Goal: Task Accomplishment & Management: Use online tool/utility

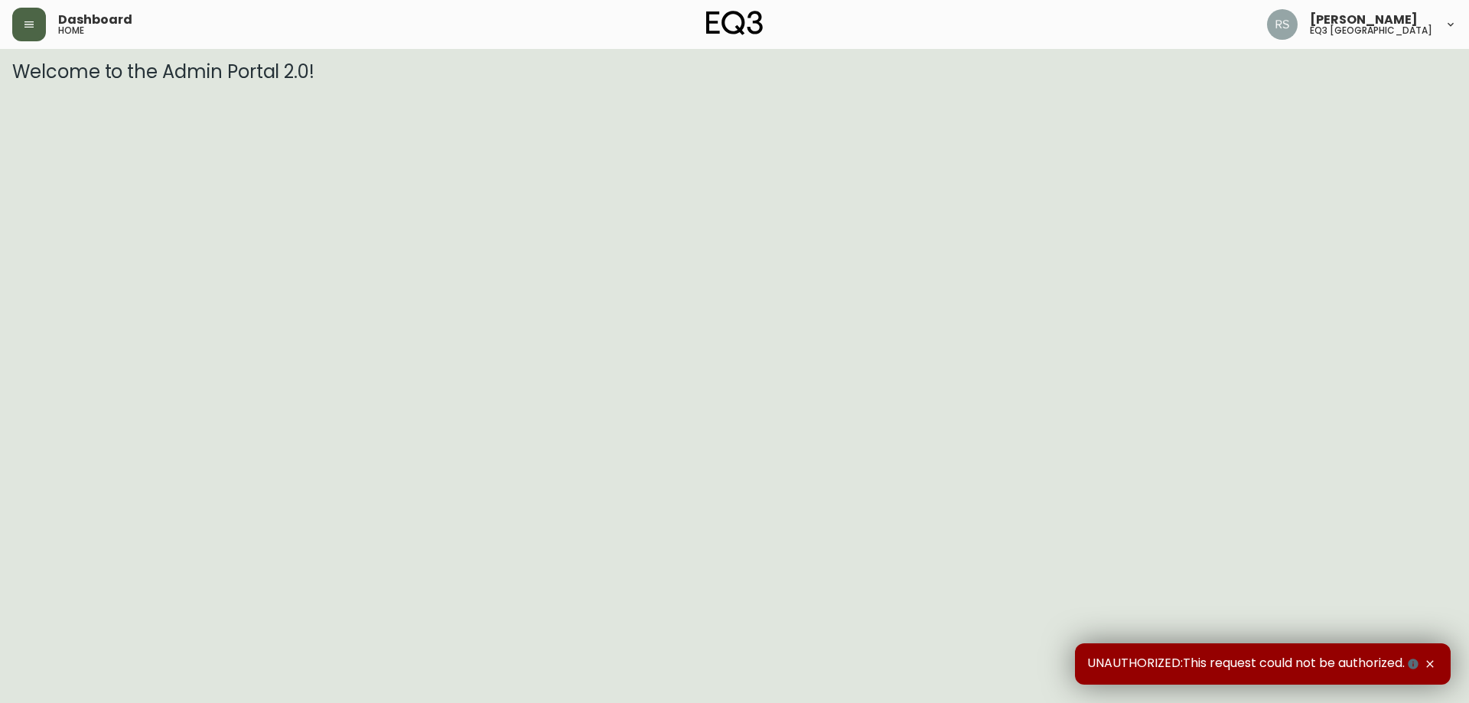
click at [22, 17] on button "button" at bounding box center [29, 25] width 34 height 34
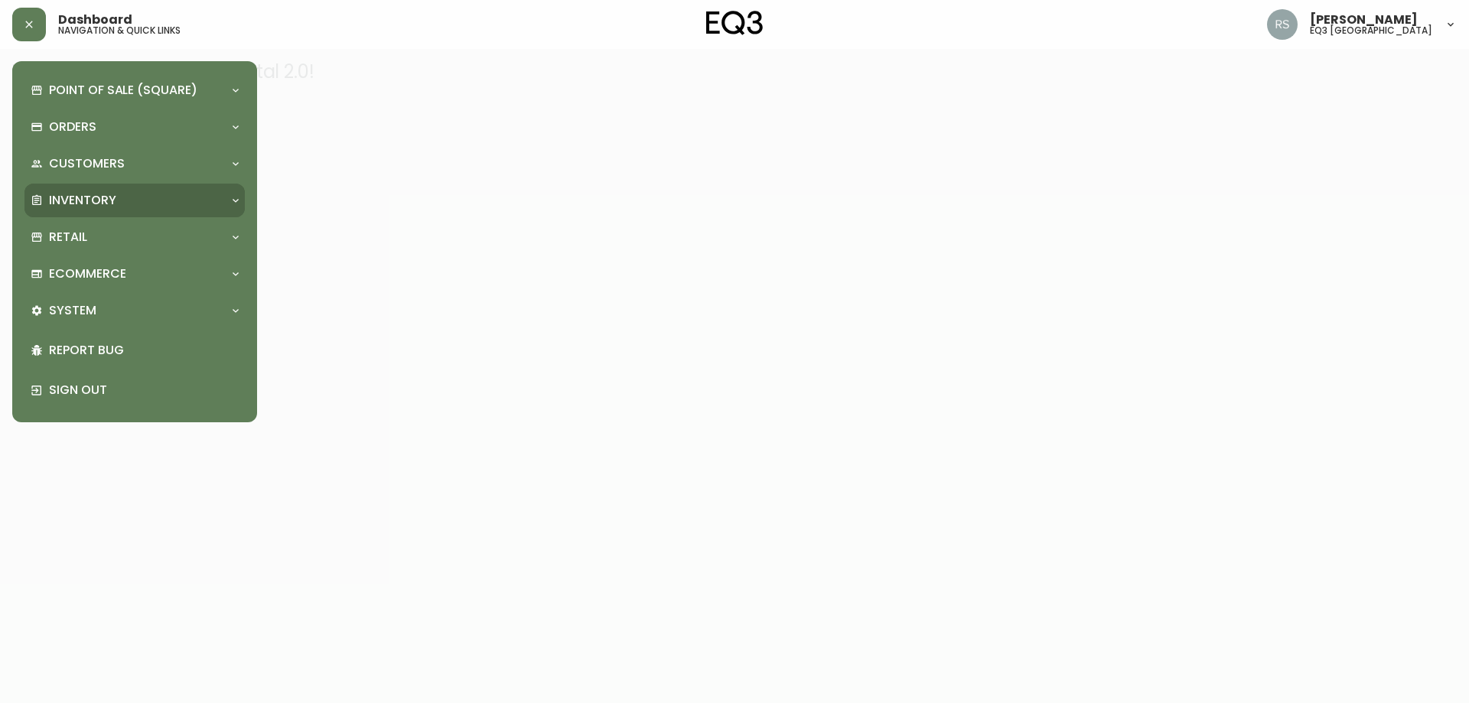
click at [119, 197] on div "Inventory" at bounding box center [127, 200] width 193 height 17
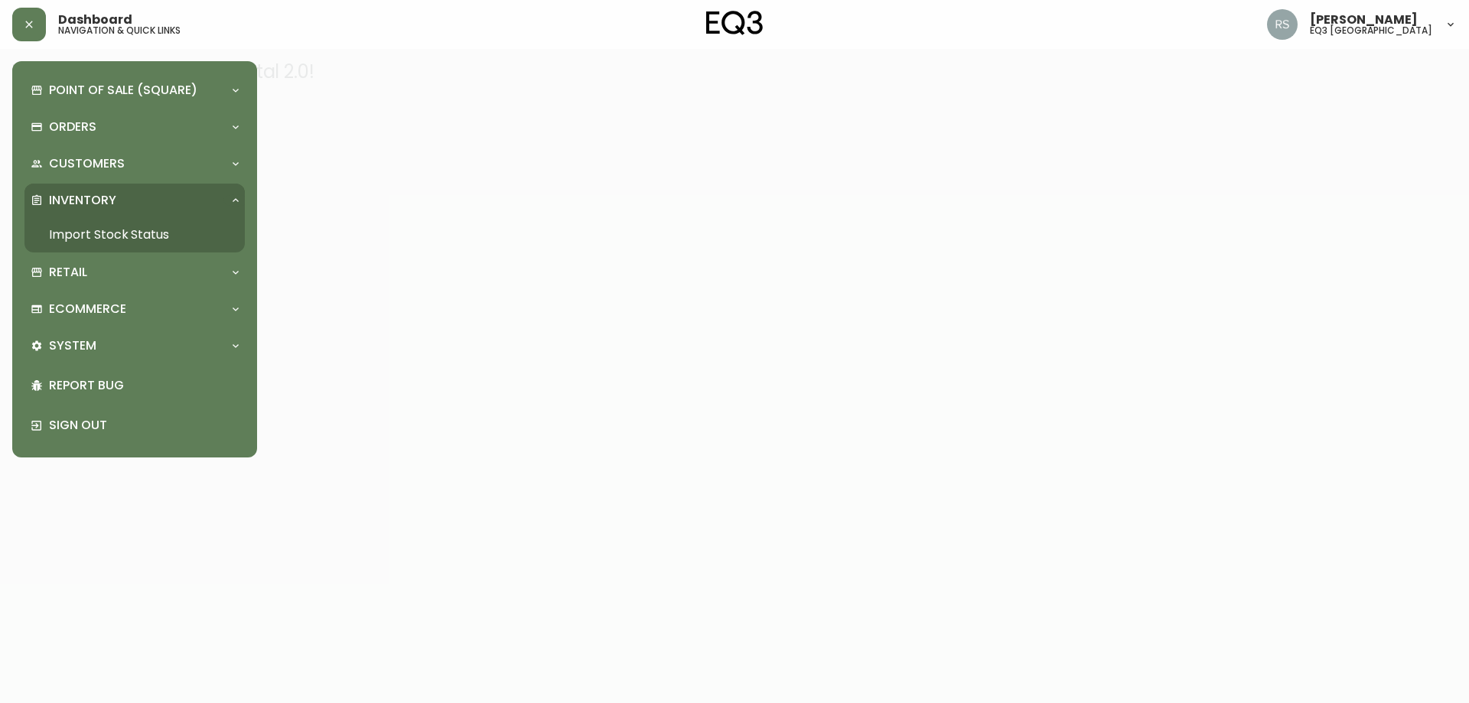
click at [119, 197] on div "Inventory" at bounding box center [127, 200] width 193 height 17
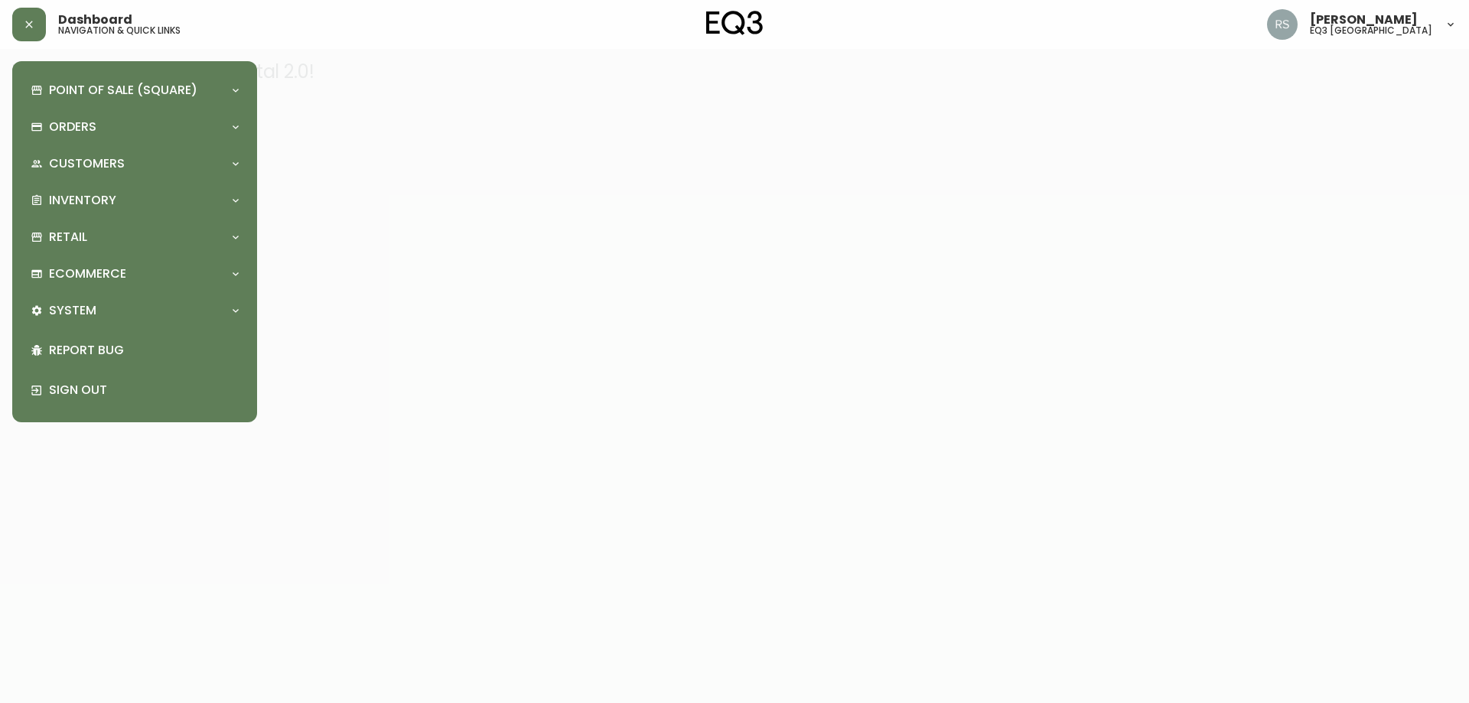
drag, startPoint x: 105, startPoint y: 254, endPoint x: 107, endPoint y: 241, distance: 13.2
click at [106, 250] on div "Retail" at bounding box center [134, 237] width 220 height 34
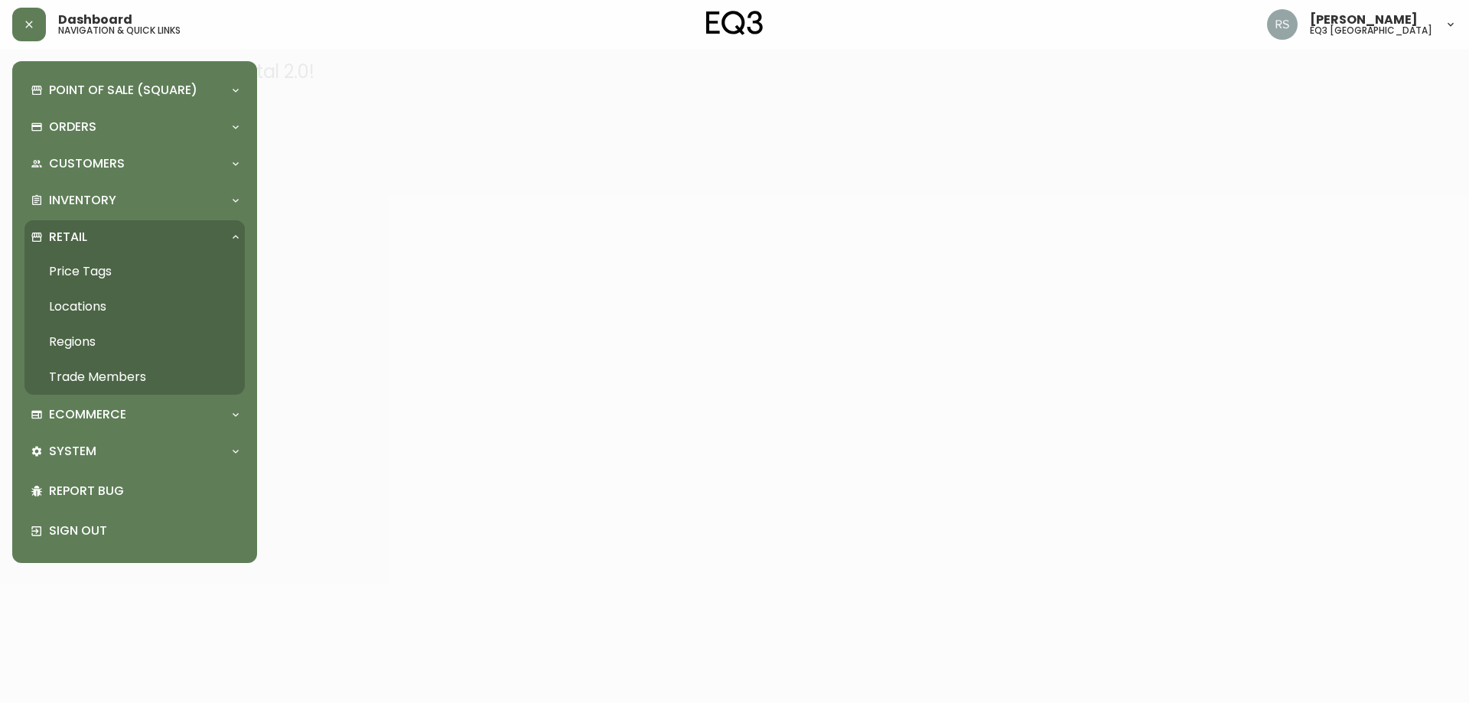
click at [106, 273] on link "Price Tags" at bounding box center [134, 271] width 220 height 35
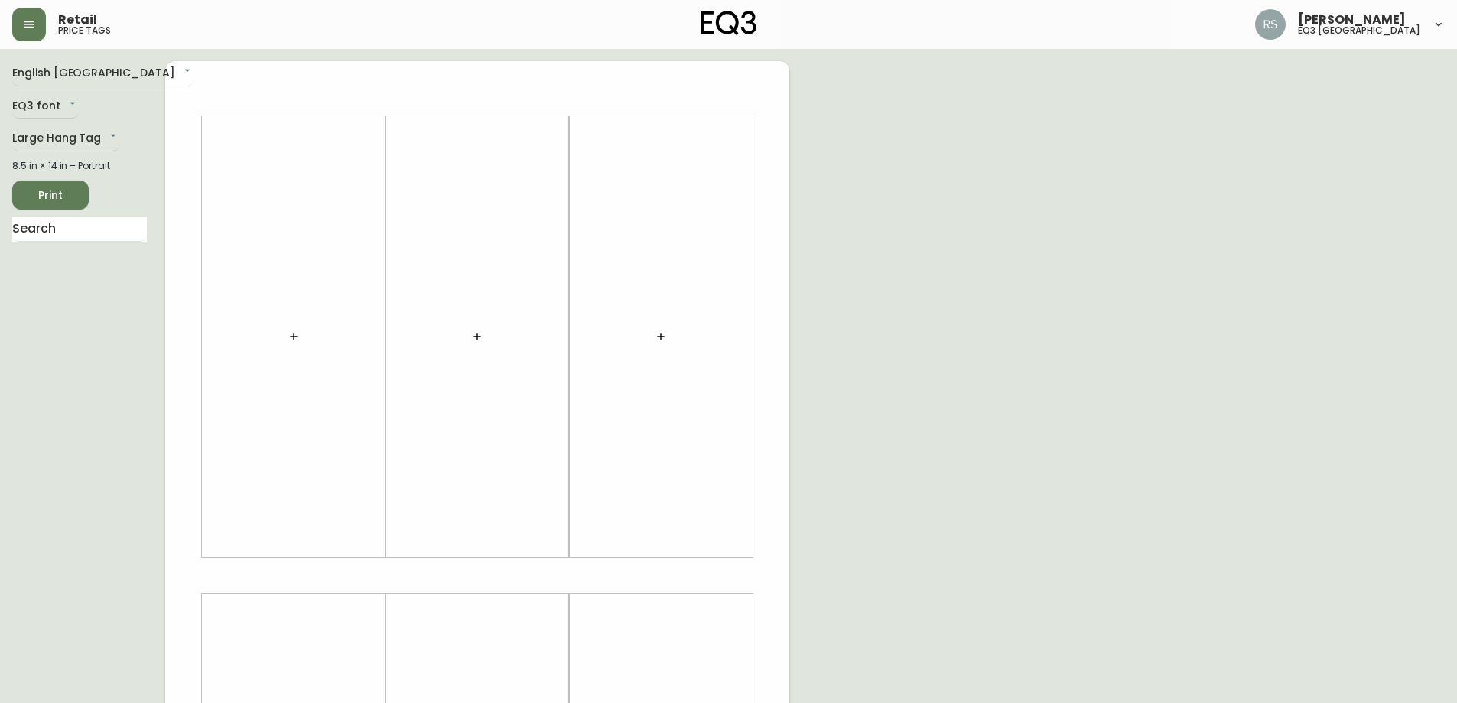
click at [290, 341] on icon "button" at bounding box center [294, 337] width 12 height 12
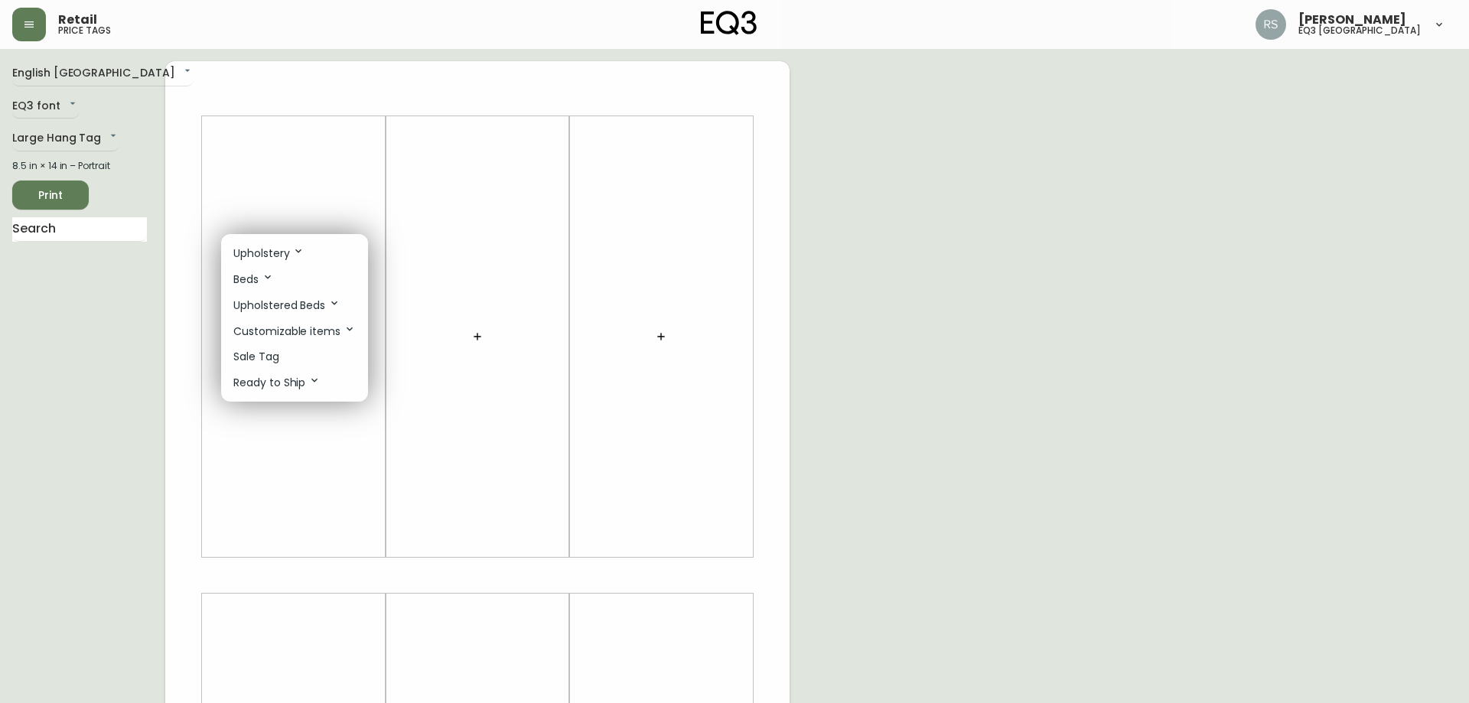
click at [290, 362] on li "Sale Tag" at bounding box center [294, 356] width 147 height 25
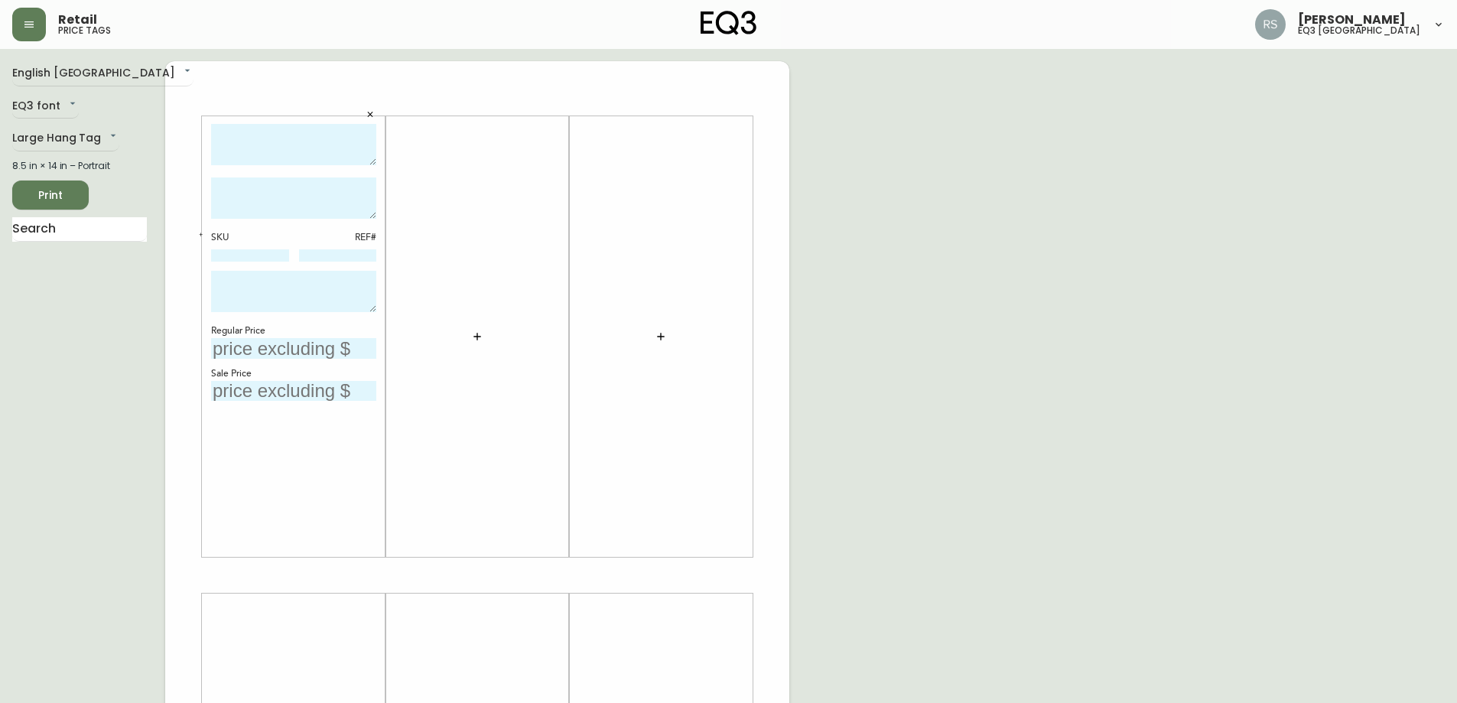
click at [479, 335] on icon "button" at bounding box center [477, 337] width 12 height 12
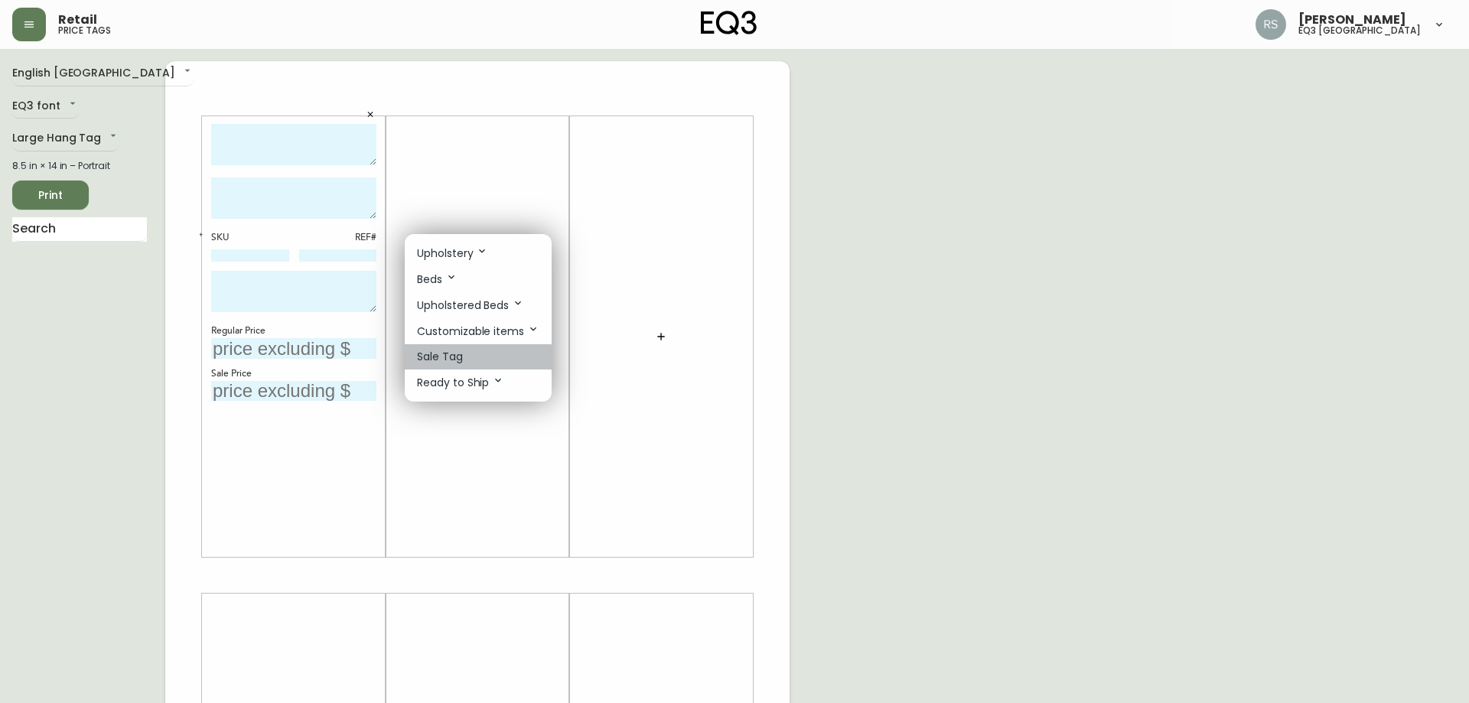
click at [463, 358] on li "Sale Tag" at bounding box center [478, 356] width 147 height 25
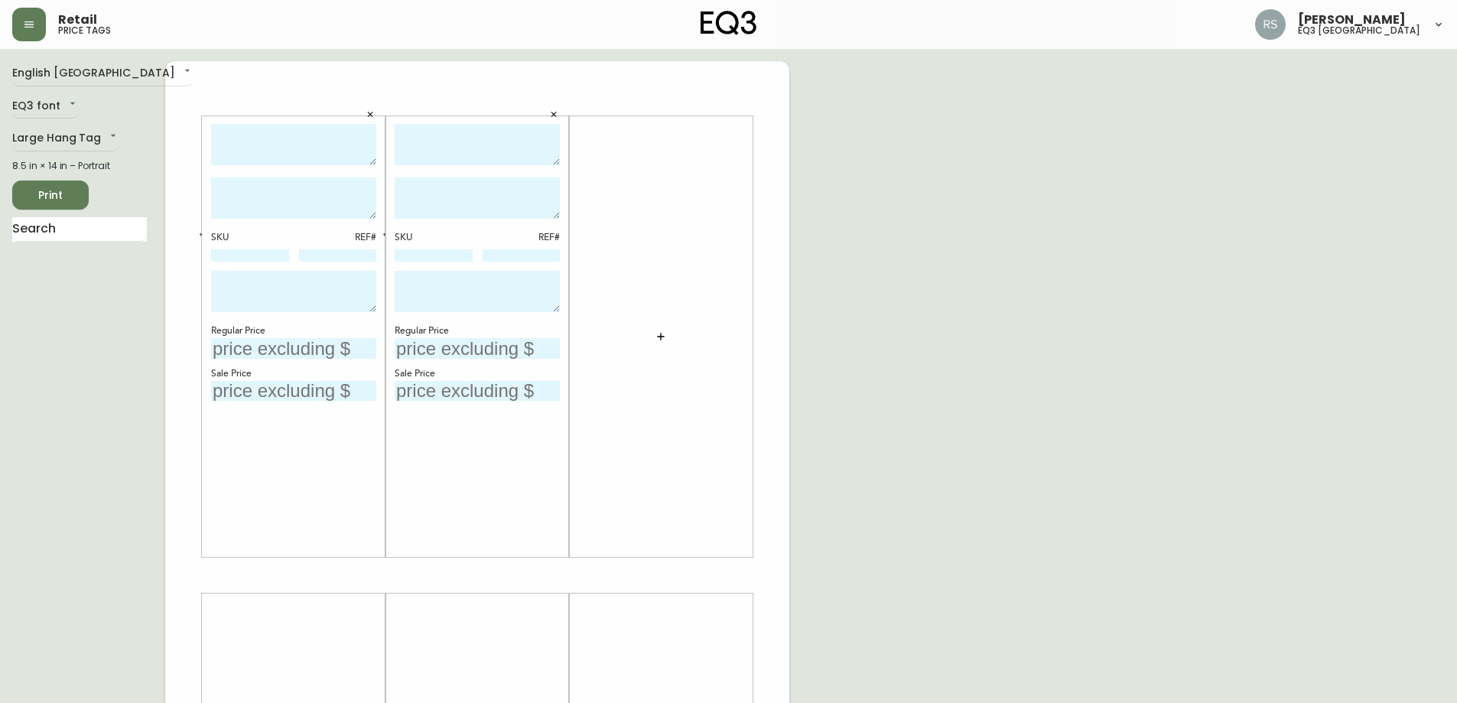
click at [58, 368] on div "English [GEOGRAPHIC_DATA] en_CA EQ3 font EQ3 Large Hang Tag large 8.5 in × 14 i…" at bounding box center [88, 575] width 153 height 1028
drag, startPoint x: 253, startPoint y: 168, endPoint x: 256, endPoint y: 156, distance: 11.9
click at [255, 166] on div at bounding box center [293, 147] width 165 height 47
click at [256, 155] on textarea at bounding box center [293, 145] width 165 height 42
paste textarea "[PERSON_NAME] - WALNUT"
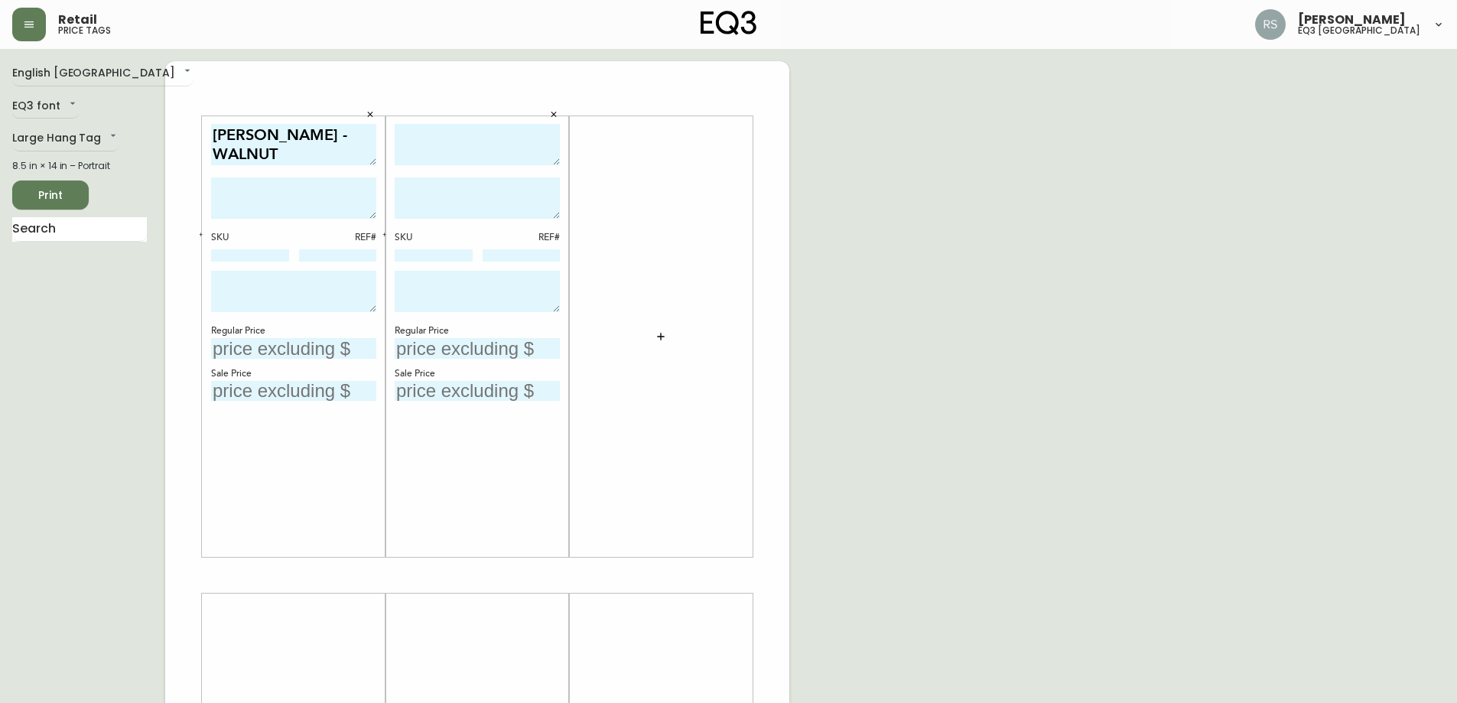
scroll to position [18, 0]
drag, startPoint x: 297, startPoint y: 158, endPoint x: 153, endPoint y: 175, distance: 144.8
click at [161, 171] on div "English Canada en_CA EQ3 font EQ3 Large Hang Tag large 8.5 in × 14 in – Portrai…" at bounding box center [728, 575] width 1433 height 1028
type textarea "[PERSON_NAME]"
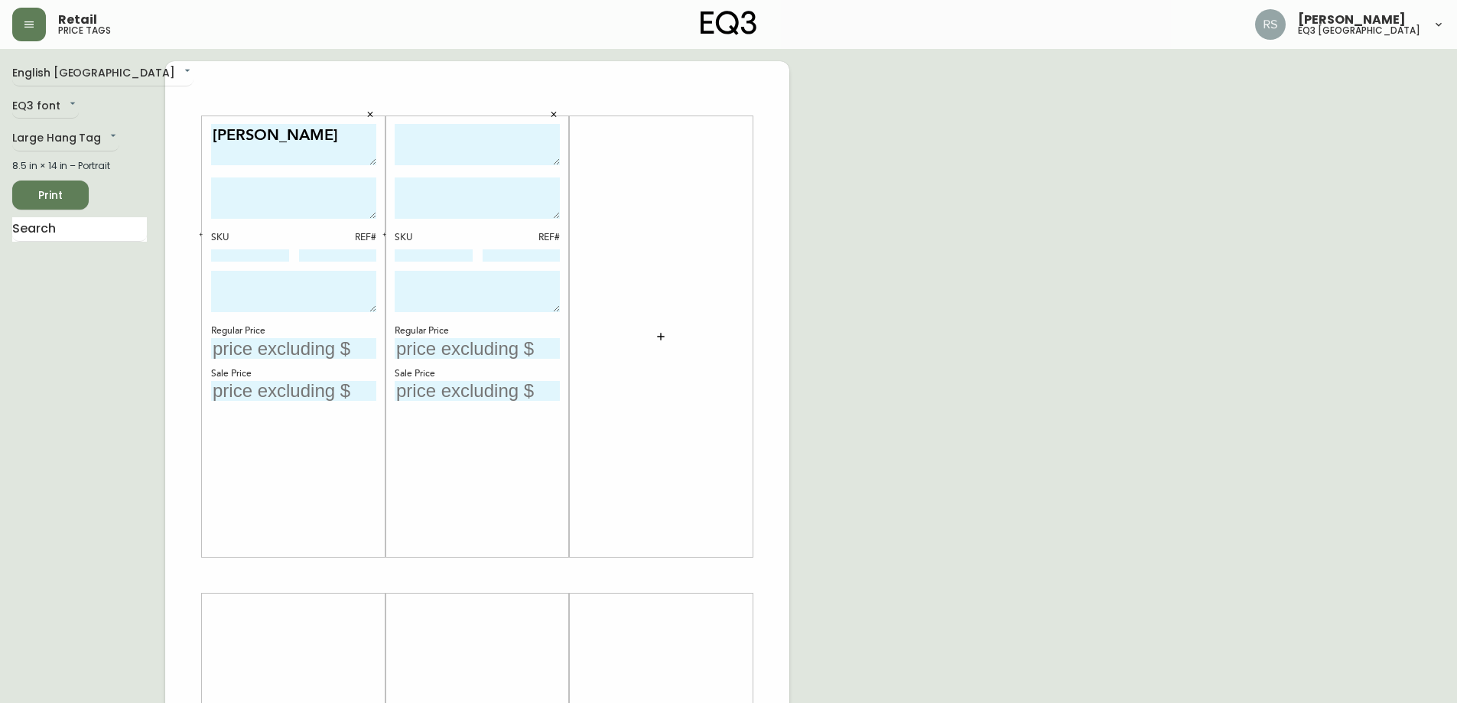
click at [462, 151] on textarea at bounding box center [477, 145] width 165 height 42
paste textarea "[PERSON_NAME] - WALNUT"
type textarea "[PERSON_NAME]"
click at [1080, 198] on div "English Canada en_CA EQ3 font EQ3 Large Hang Tag large 8.5 in × 14 in – Portrai…" at bounding box center [728, 575] width 1433 height 1028
click at [321, 202] on textarea at bounding box center [293, 197] width 165 height 41
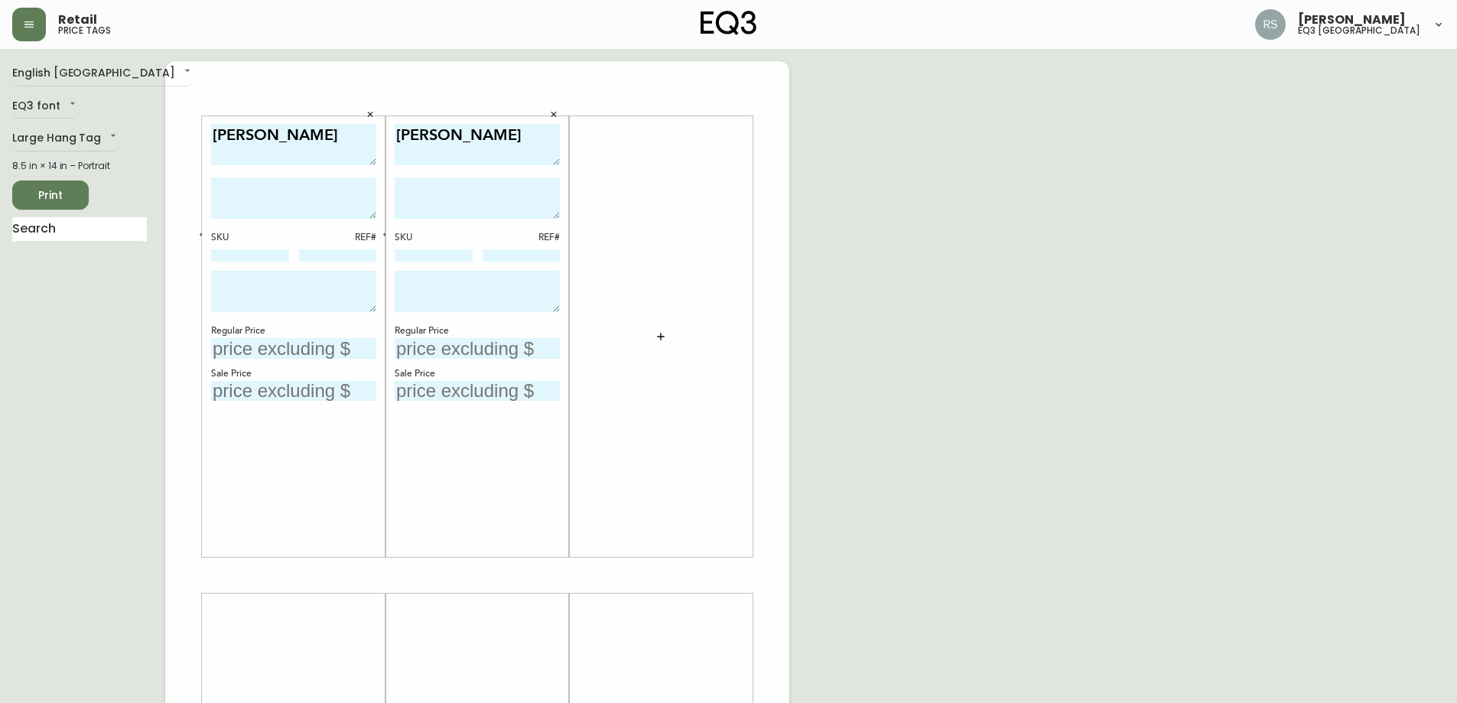
paste textarea "The timeless design and natural detailing of the [PERSON_NAME] nightstand give …"
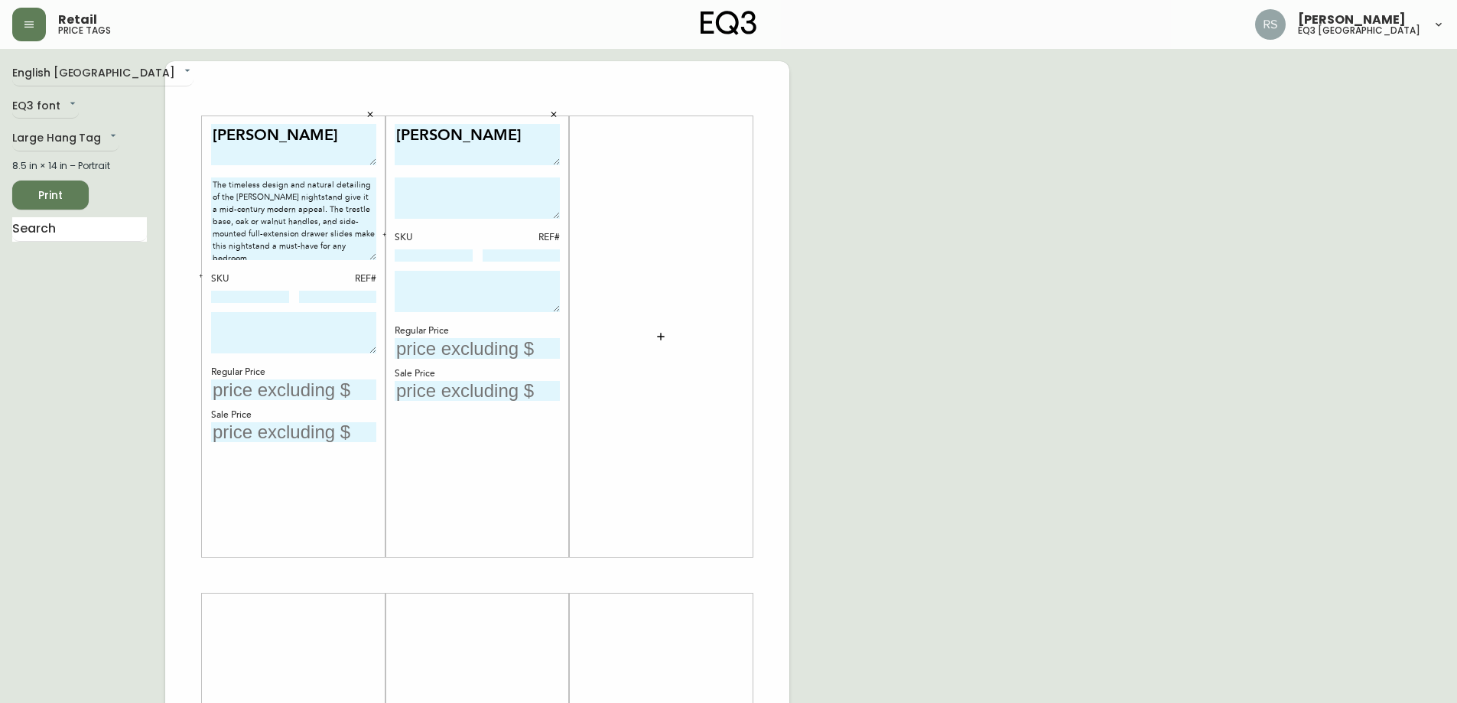
drag, startPoint x: 373, startPoint y: 215, endPoint x: 370, endPoint y: 256, distance: 41.4
click at [370, 256] on textarea "The timeless design and natural detailing of the [PERSON_NAME] nightstand give …" at bounding box center [293, 218] width 165 height 83
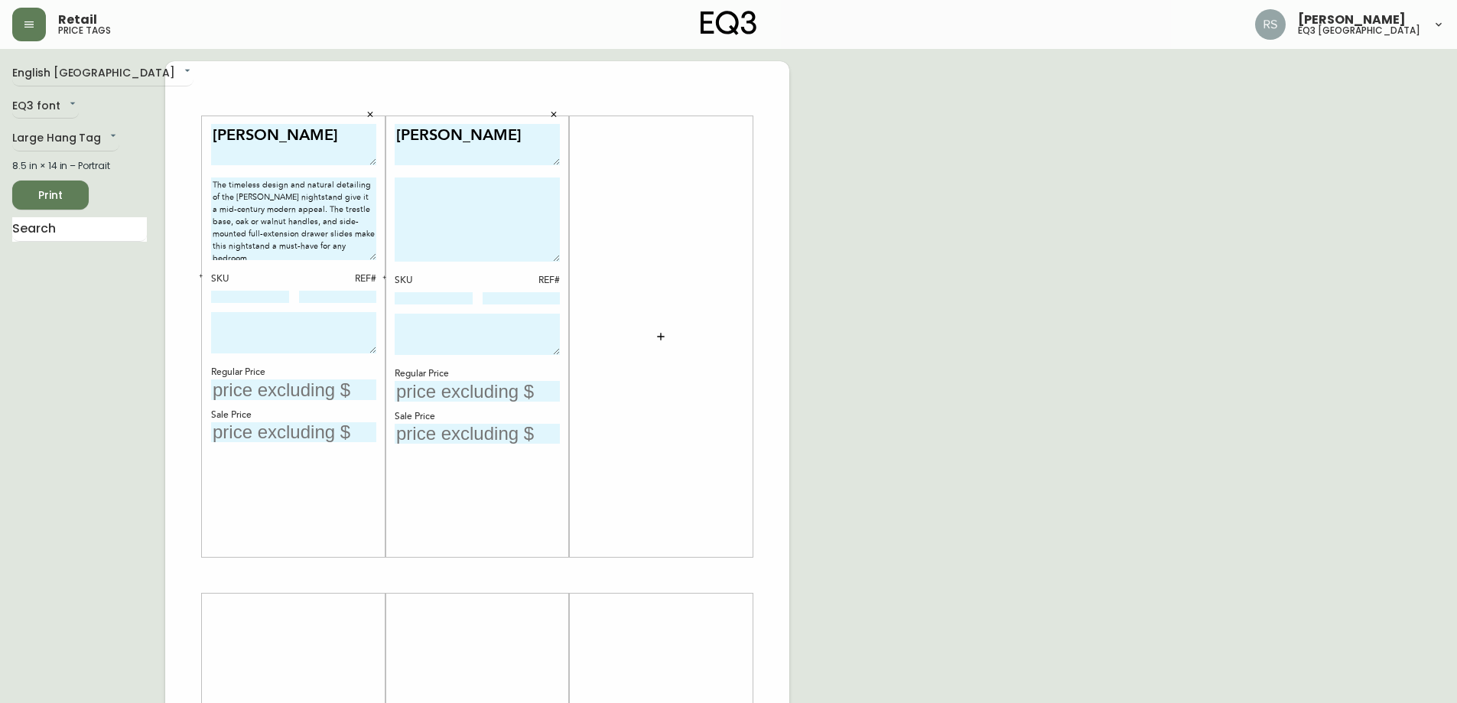
drag, startPoint x: 555, startPoint y: 214, endPoint x: 552, endPoint y: 256, distance: 42.3
click at [552, 256] on textarea at bounding box center [477, 219] width 165 height 84
type textarea "The timeless design and natural detailing of the [PERSON_NAME] nightstand give …"
click at [501, 203] on textarea at bounding box center [477, 219] width 165 height 84
paste textarea "The timeless design and natural detailing of the [PERSON_NAME] nightstand give …"
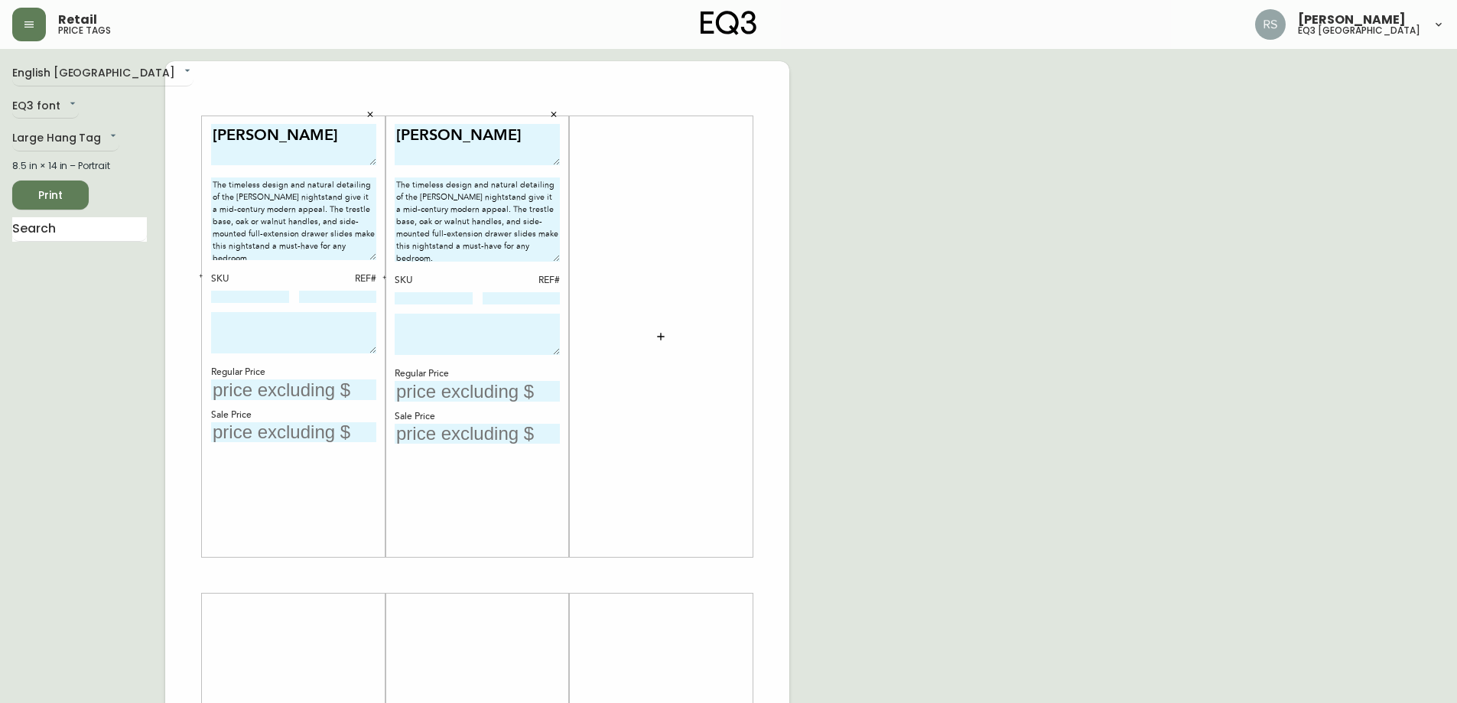
type textarea "The timeless design and natural detailing of the [PERSON_NAME] nightstand give …"
click at [881, 329] on div "English [GEOGRAPHIC_DATA] en_CA EQ3 font EQ3 Large Hang Tag large 8.5 in × 14 i…" at bounding box center [728, 575] width 1433 height 1028
click at [375, 252] on textarea "The timeless design and natural detailing of the [PERSON_NAME] nightstand give …" at bounding box center [293, 216] width 165 height 79
click at [495, 234] on textarea "The timeless design and natural detailing of the [PERSON_NAME] nightstand give …" at bounding box center [477, 219] width 165 height 84
click at [554, 252] on textarea "The timeless design and natural detailing of the [PERSON_NAME] nightstand give …" at bounding box center [477, 216] width 165 height 79
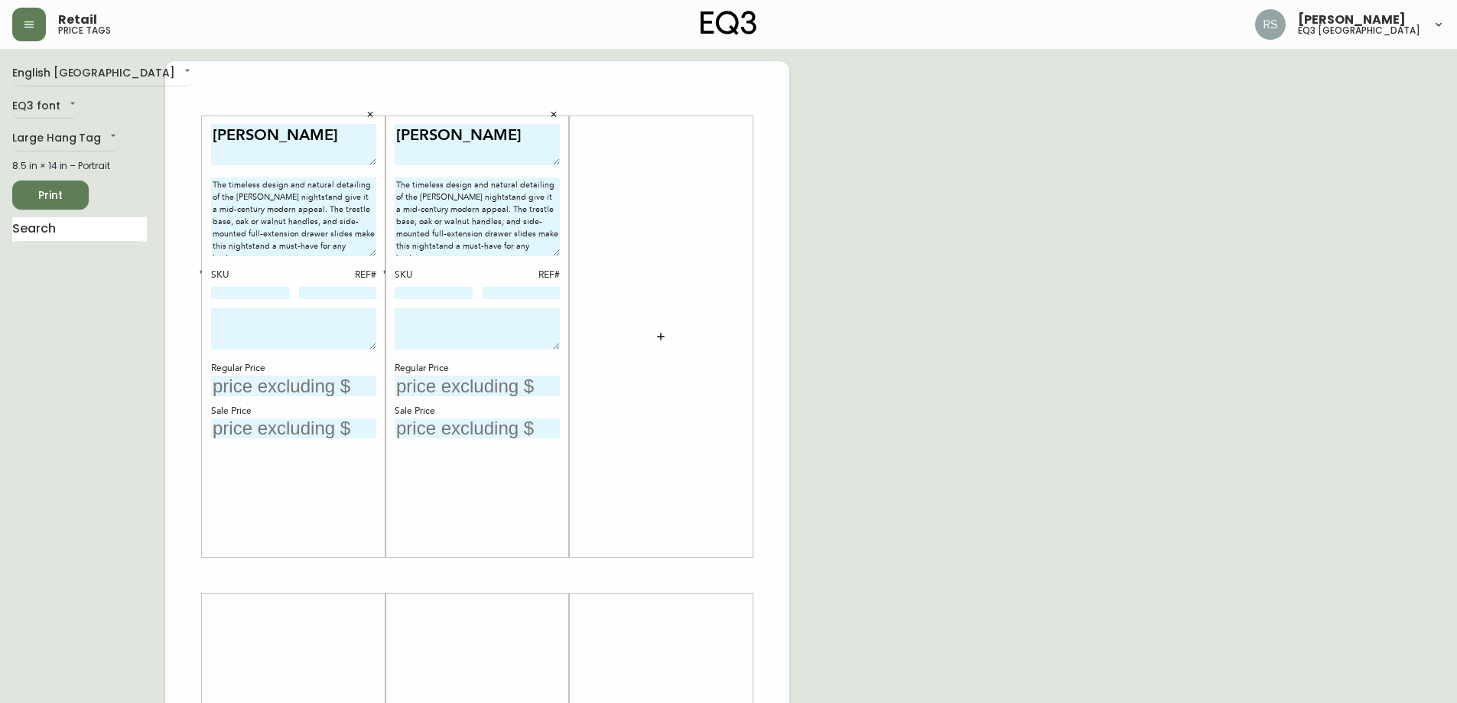
click at [1136, 180] on div "English [GEOGRAPHIC_DATA] en_CA EQ3 font EQ3 Large Hang Tag large 8.5 in × 14 i…" at bounding box center [728, 575] width 1433 height 1028
drag, startPoint x: 42, startPoint y: 418, endPoint x: 116, endPoint y: 359, distance: 94.6
click at [42, 418] on div "English [GEOGRAPHIC_DATA] en_CA EQ3 font EQ3 Large Hang Tag large 8.5 in × 14 i…" at bounding box center [88, 575] width 153 height 1028
click at [265, 295] on input at bounding box center [250, 293] width 78 height 12
paste input "[PHONE_NUMBER]"
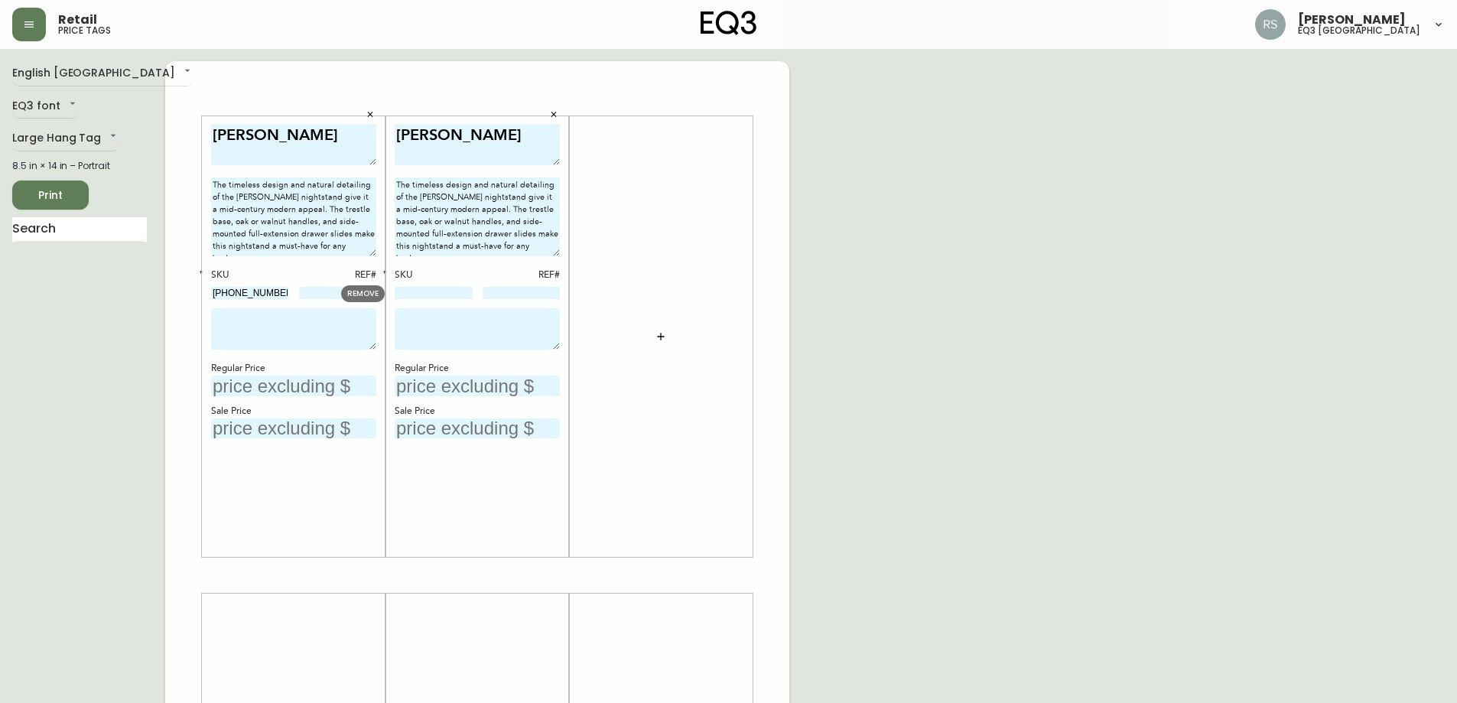
type input "[PHONE_NUMBER]"
click at [448, 291] on input at bounding box center [434, 293] width 78 height 12
paste input "[PHONE_NUMBER]"
type input "[PHONE_NUMBER]"
click at [69, 376] on div "English [GEOGRAPHIC_DATA] en_CA EQ3 font EQ3 Large Hang Tag large 8.5 in × 14 i…" at bounding box center [88, 575] width 153 height 1028
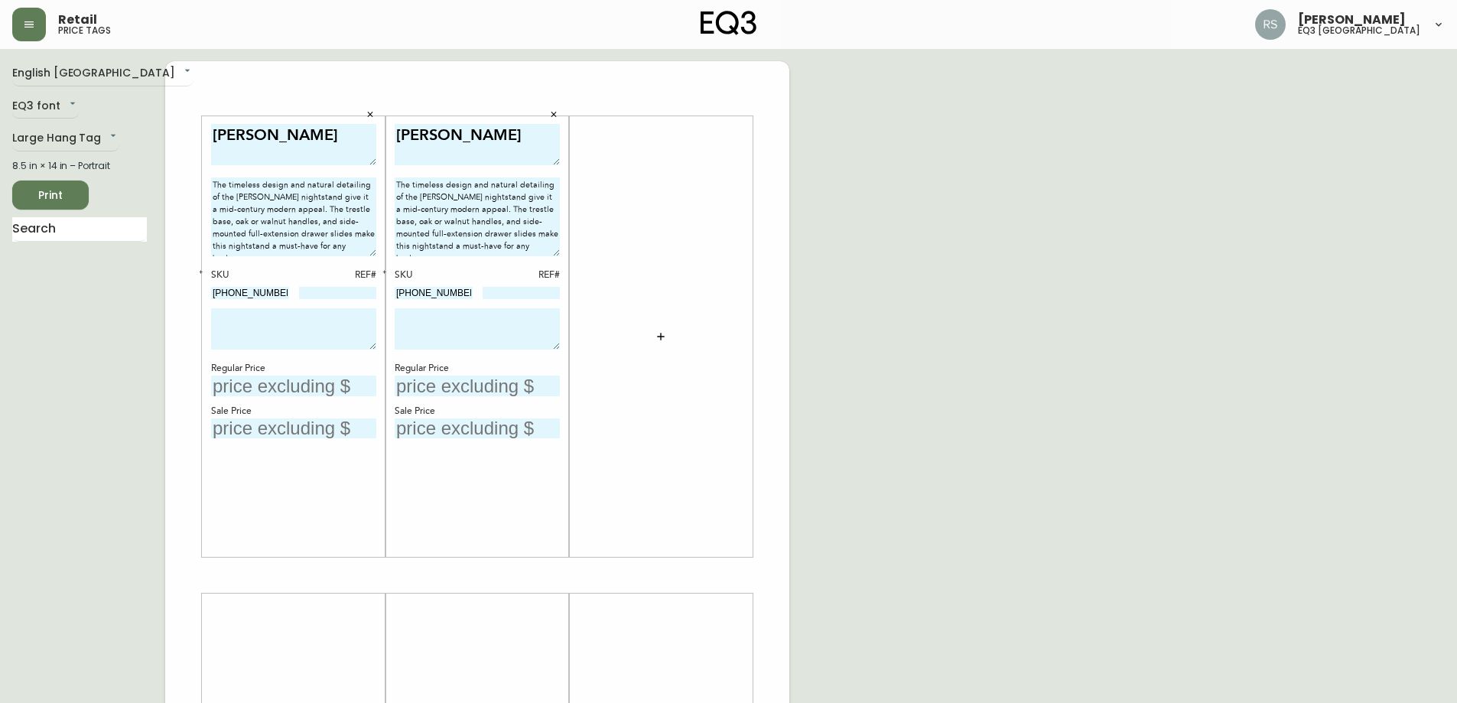
click at [331, 292] on input at bounding box center [338, 293] width 78 height 12
type input "1220"
click at [519, 297] on input at bounding box center [522, 293] width 78 height 12
type input "1222"
click at [73, 377] on div "English [GEOGRAPHIC_DATA] en_CA EQ3 font EQ3 Large Hang Tag large 8.5 in × 14 i…" at bounding box center [88, 575] width 153 height 1028
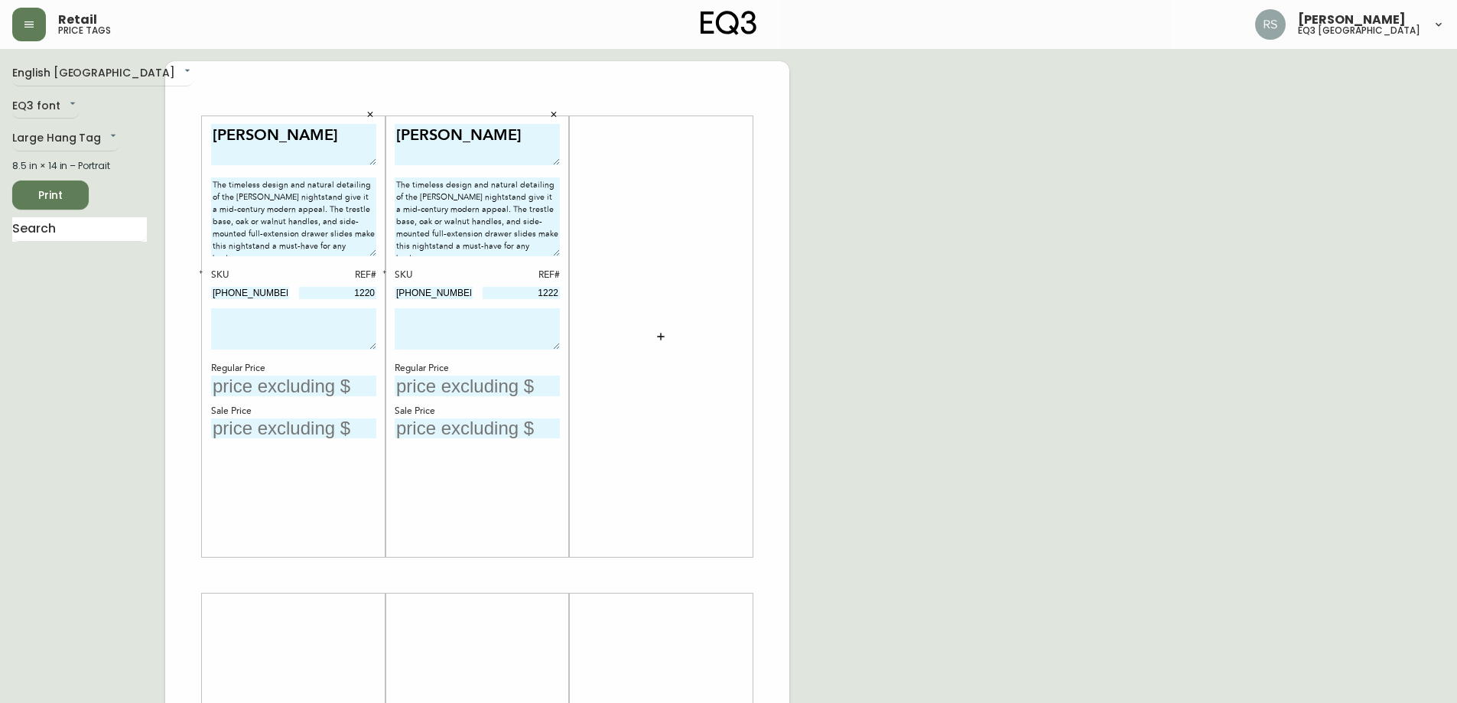
click at [172, 363] on div "[PERSON_NAME] The timeless design and natural detailing of the [PERSON_NAME] ni…" at bounding box center [477, 575] width 624 height 1028
click at [288, 327] on textarea at bounding box center [293, 328] width 165 height 41
click at [277, 312] on textarea "OPEN PACKAGE FINAL SALE." at bounding box center [293, 328] width 165 height 41
drag, startPoint x: 271, startPoint y: 335, endPoint x: 160, endPoint y: 320, distance: 112.0
click at [160, 320] on div "English [GEOGRAPHIC_DATA] en_CA EQ3 font EQ3 Large Hang Tag large 8.5 in × 14 i…" at bounding box center [728, 575] width 1433 height 1028
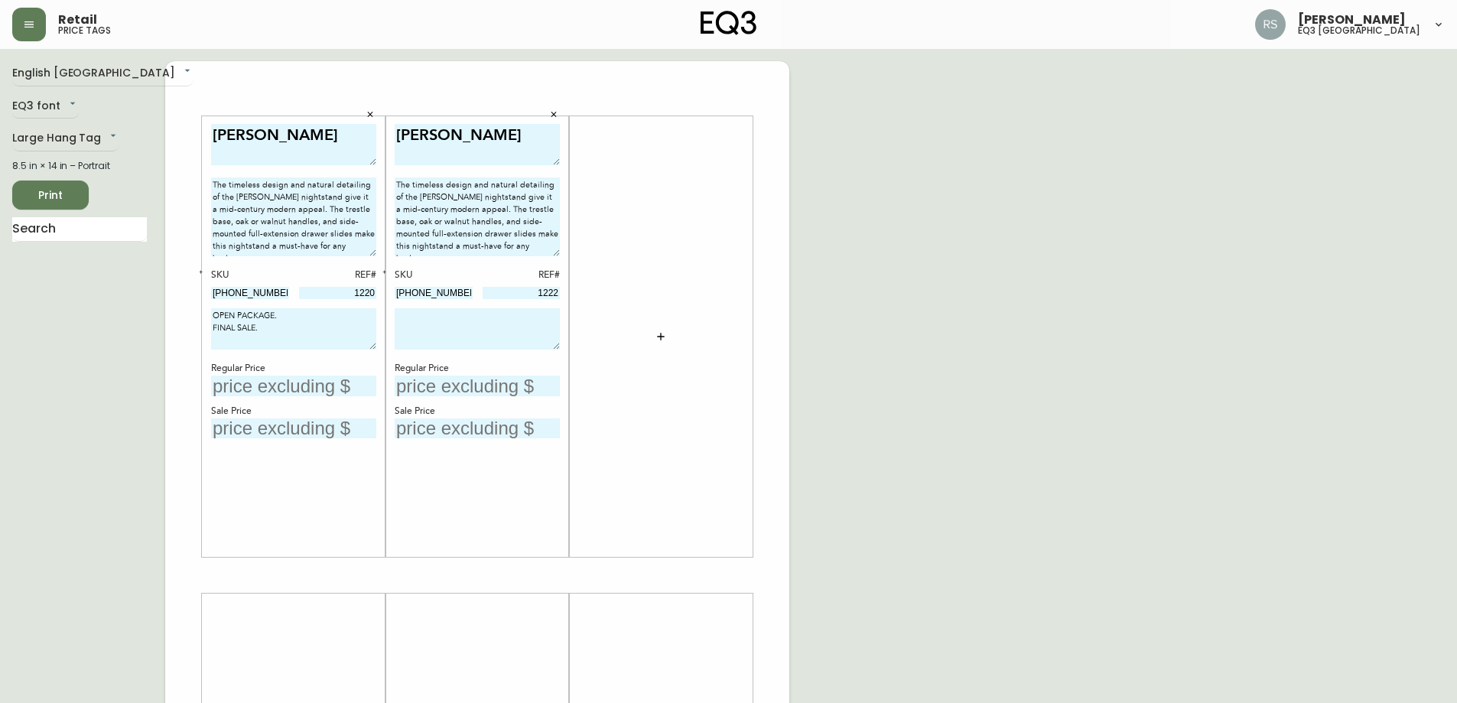
type textarea "OPEN PACKAGE. FINAL SALE."
click at [524, 332] on textarea at bounding box center [477, 328] width 165 height 41
paste textarea "OPEN PACKAGE. FINAL SALE."
type textarea "OPEN PACKAGE. FINAL SALE."
click at [288, 388] on input "text" at bounding box center [293, 386] width 165 height 21
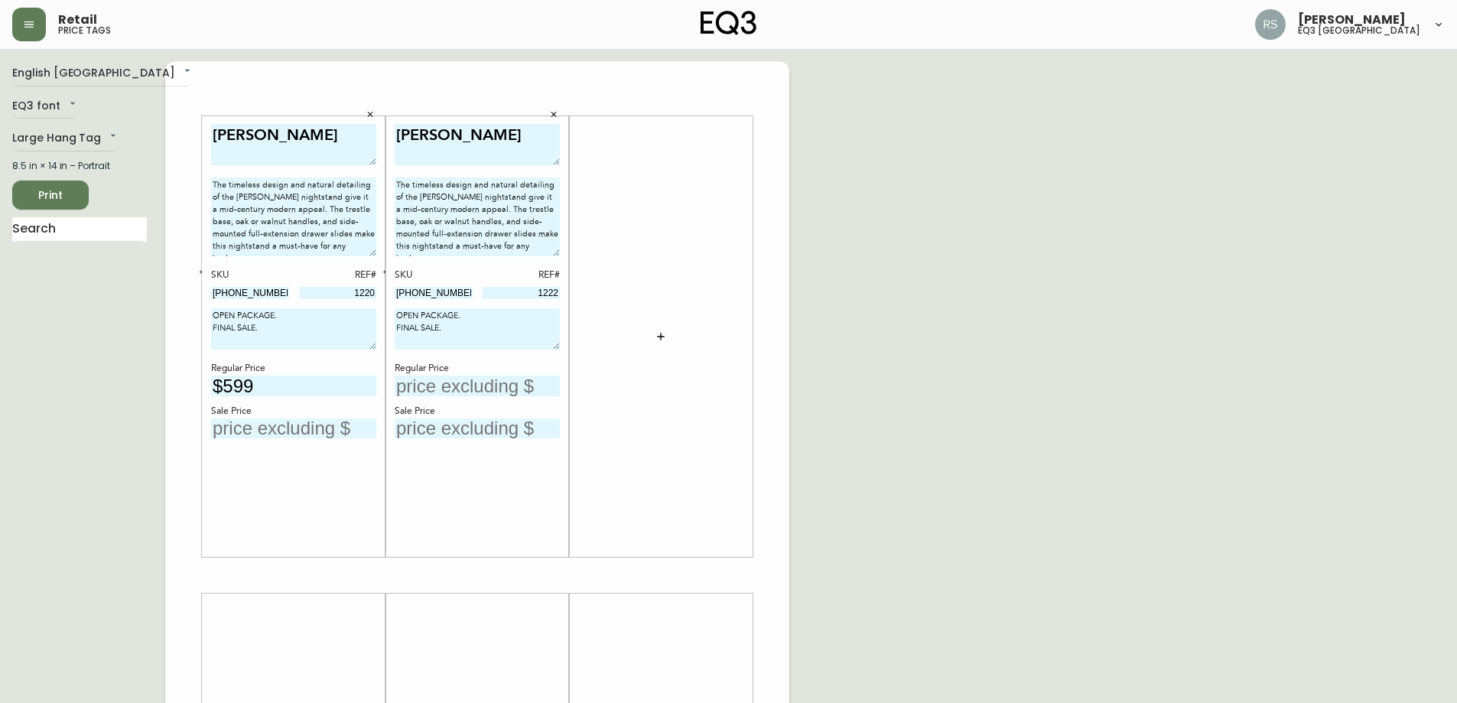
type input "$599"
click at [420, 383] on input "text" at bounding box center [477, 386] width 165 height 21
type input "$599"
click at [285, 425] on input "text" at bounding box center [293, 428] width 165 height 21
type input "$449"
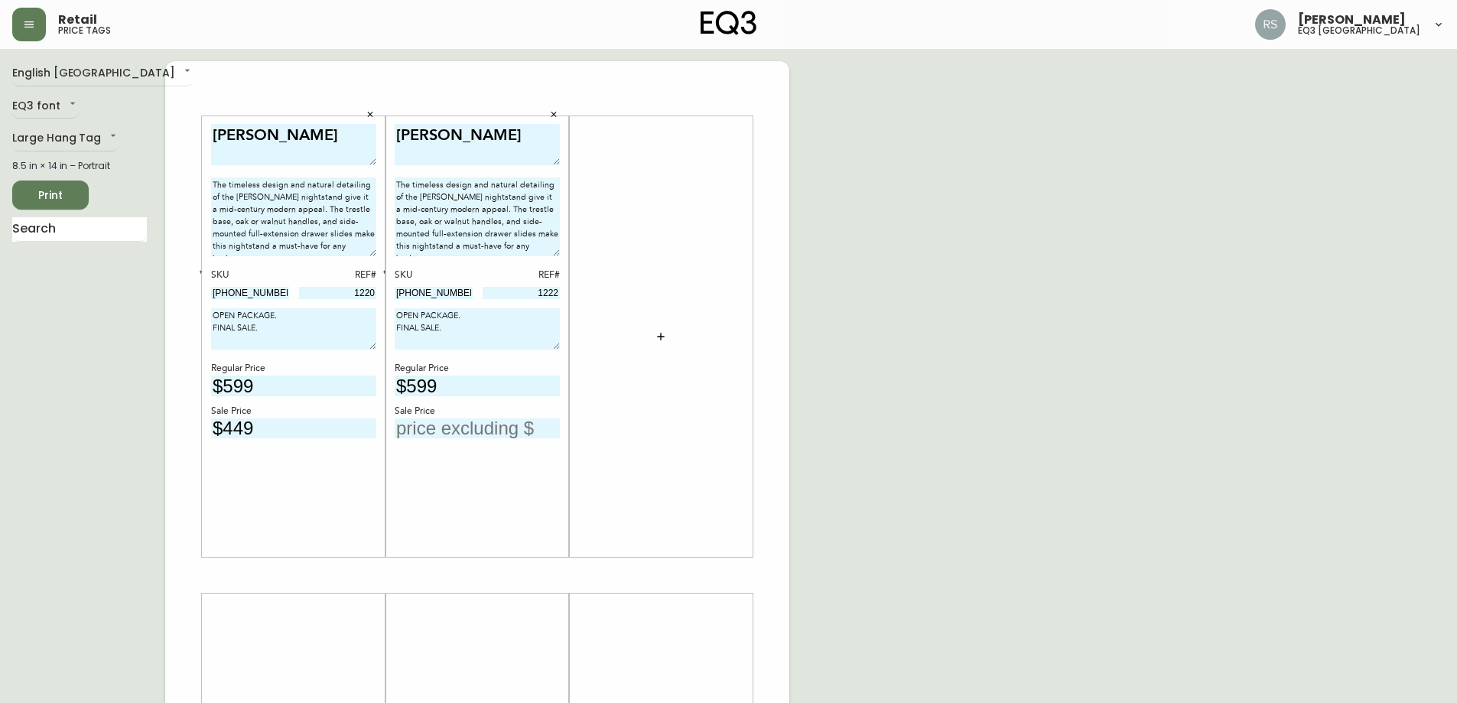
click at [470, 447] on div "[PERSON_NAME] The timeless design and natural detailing of the [PERSON_NAME] ni…" at bounding box center [477, 337] width 165 height 426
click at [470, 437] on input "text" at bounding box center [477, 428] width 165 height 21
type input "$449"
click at [1082, 530] on div "English [GEOGRAPHIC_DATA] en_CA EQ3 font EQ3 Large Hang Tag large 8.5 in × 14 i…" at bounding box center [728, 575] width 1433 height 1028
click at [54, 200] on span "Print" at bounding box center [50, 195] width 52 height 19
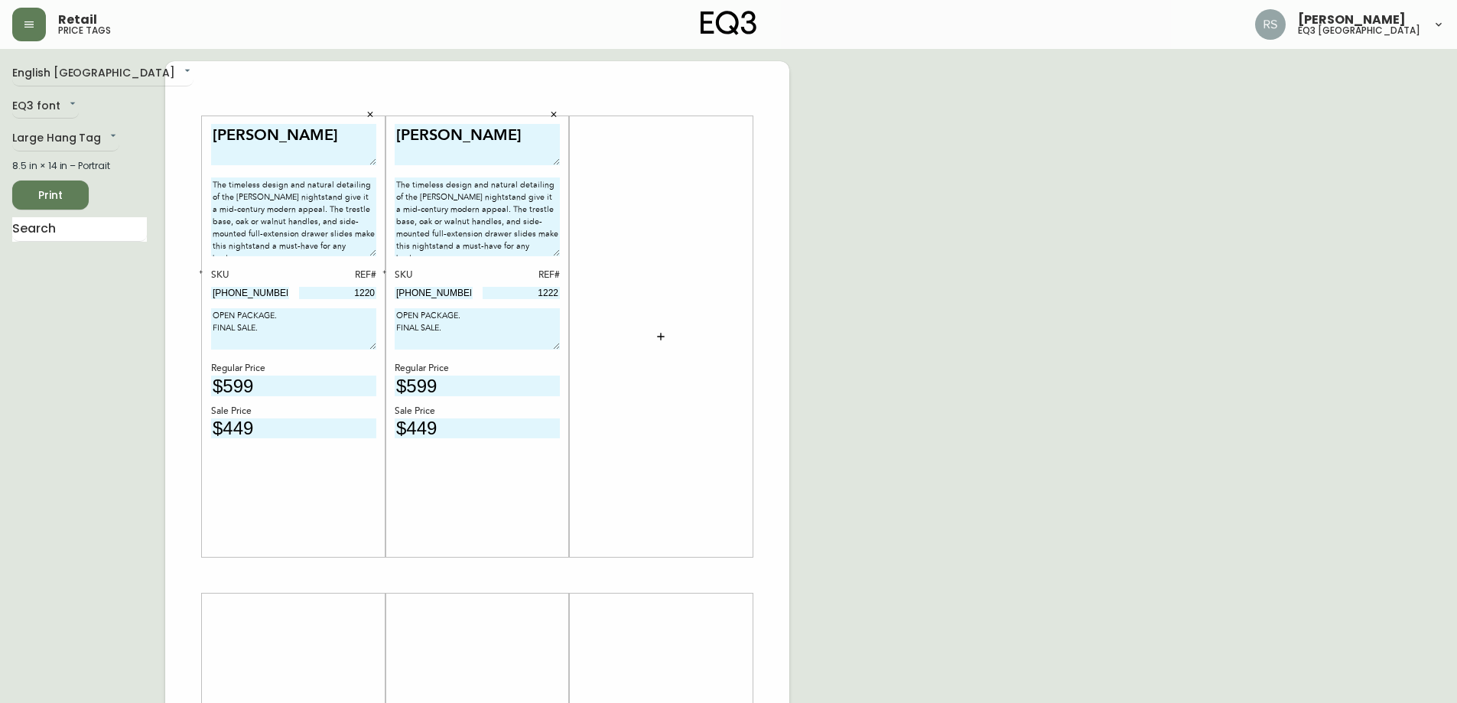
click at [1387, 204] on div "English [GEOGRAPHIC_DATA] en_CA EQ3 font EQ3 Large Hang Tag large 8.5 in × 14 i…" at bounding box center [728, 575] width 1433 height 1028
